Goal: Answer question/provide support

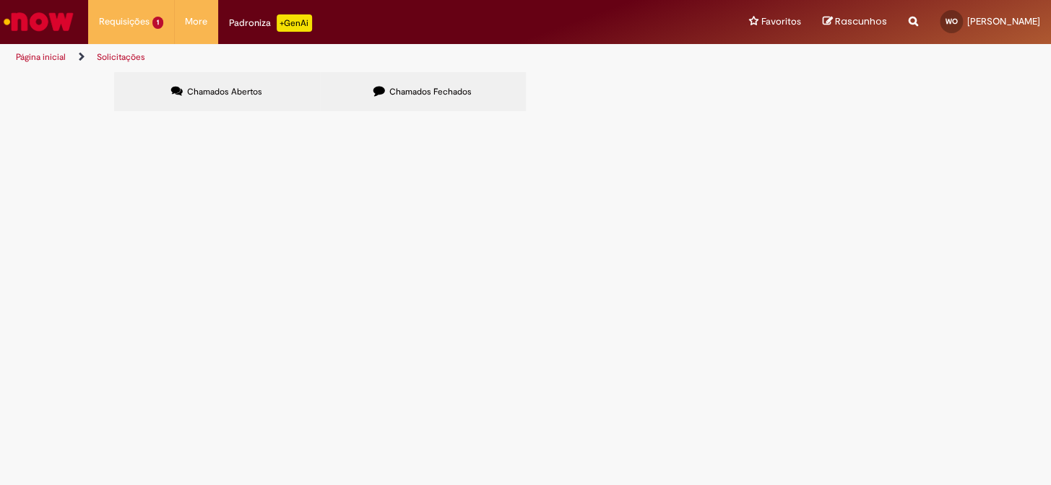
click at [0, 0] on span "R13583851" at bounding box center [0, 0] width 0 height 0
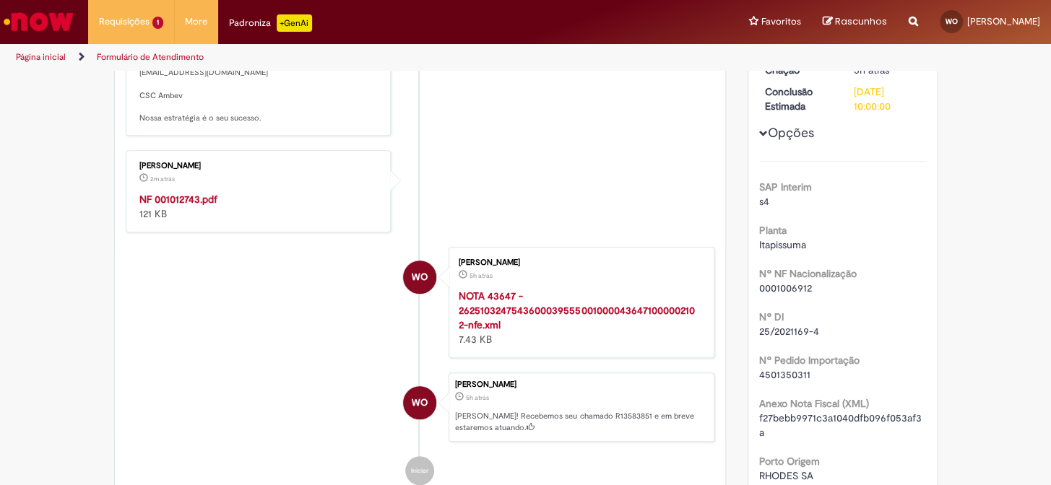
scroll to position [345, 0]
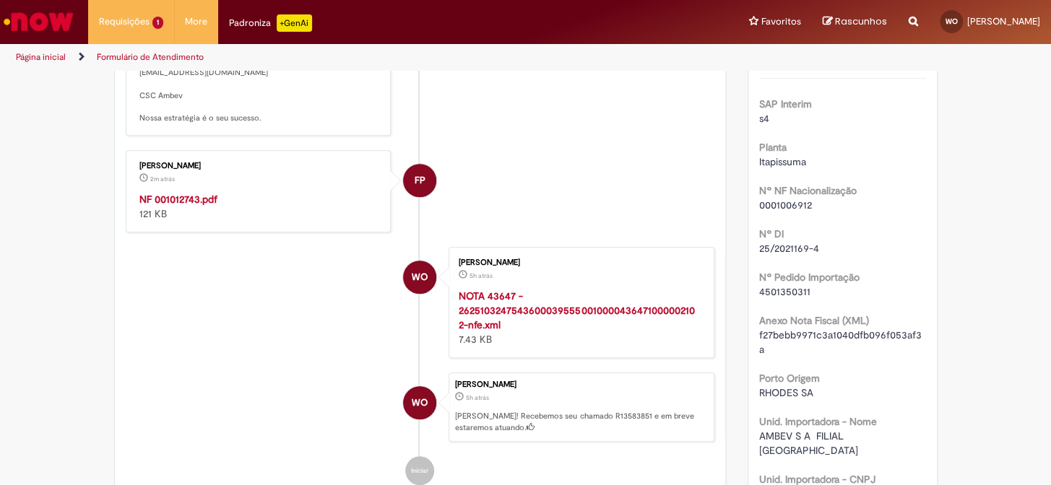
click at [178, 206] on strong "NF 001012743.pdf" at bounding box center [178, 199] width 78 height 13
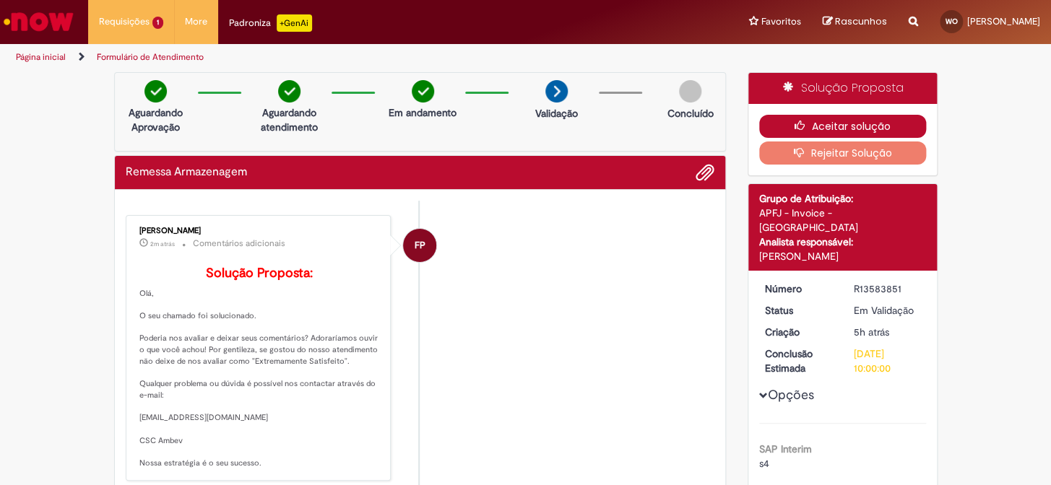
click at [822, 126] on button "Aceitar solução" at bounding box center [842, 126] width 167 height 23
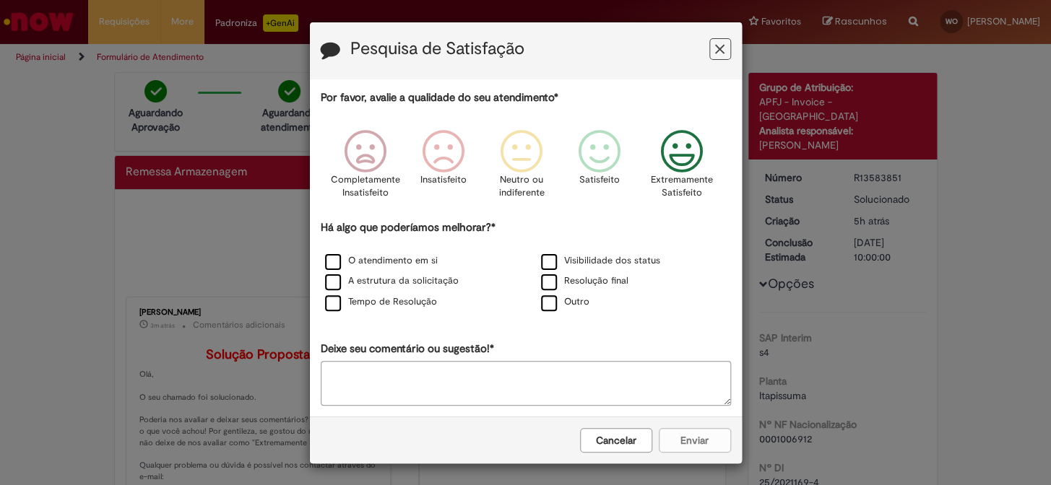
click at [677, 152] on icon "Feedback" at bounding box center [681, 151] width 54 height 43
click at [329, 261] on label "O atendimento em si" at bounding box center [381, 261] width 113 height 14
click at [698, 441] on button "Enviar" at bounding box center [695, 440] width 72 height 25
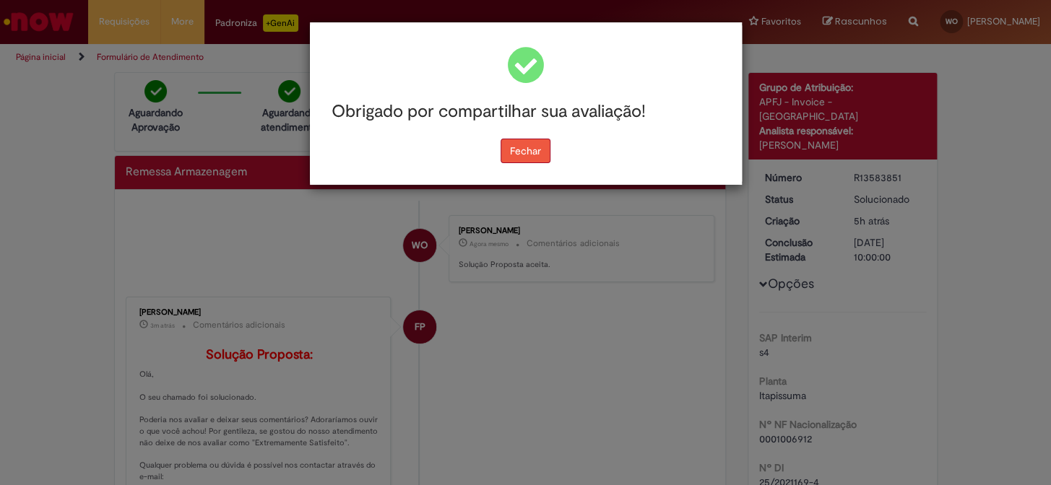
click at [527, 154] on button "Fechar" at bounding box center [526, 151] width 50 height 25
